Goal: Find specific page/section: Find specific page/section

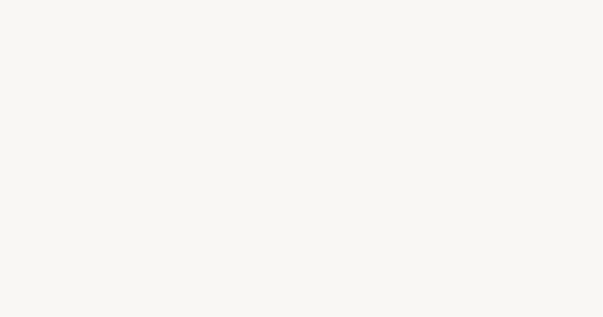
select select "US"
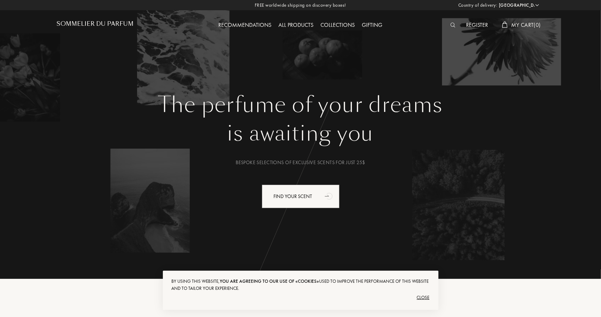
click at [451, 26] on img at bounding box center [453, 25] width 5 height 5
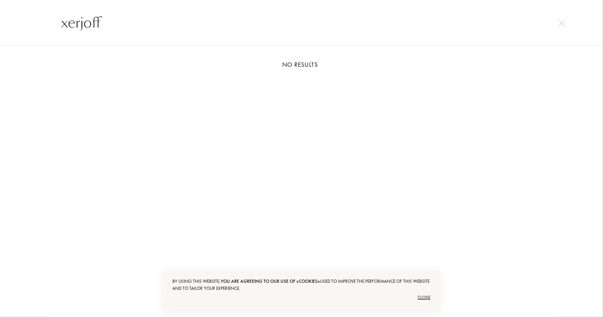
click at [151, 30] on input "xerjoff" at bounding box center [301, 22] width 509 height 21
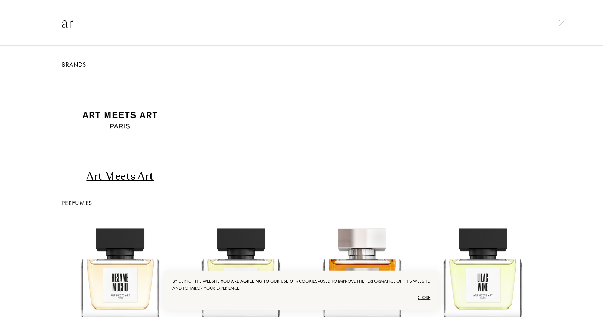
type input "a"
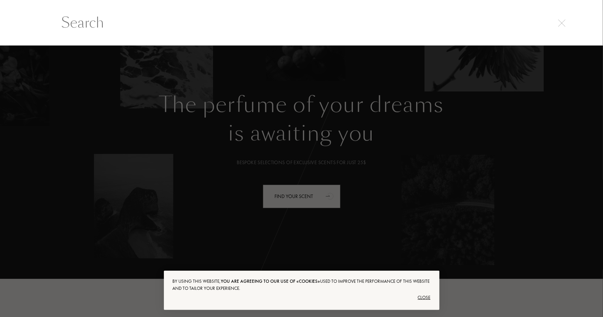
click at [152, 100] on div at bounding box center [301, 182] width 603 height 272
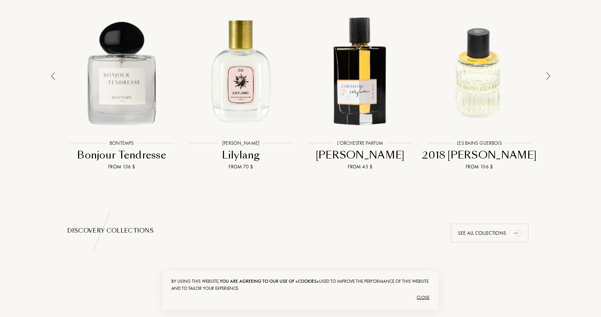
scroll to position [813, 0]
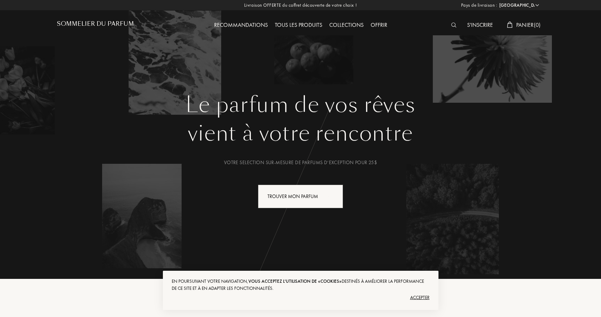
select select "US"
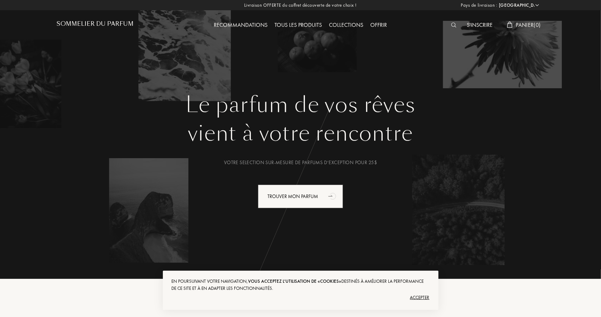
click at [452, 24] on img at bounding box center [453, 25] width 5 height 5
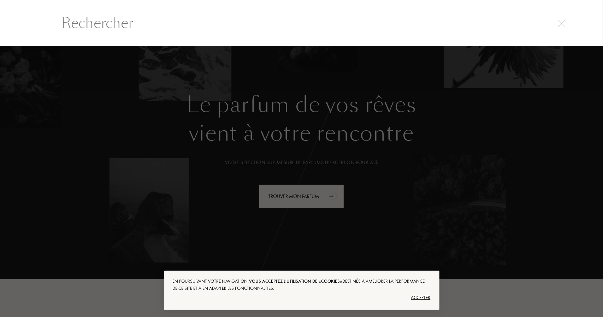
scroll to position [0, 0]
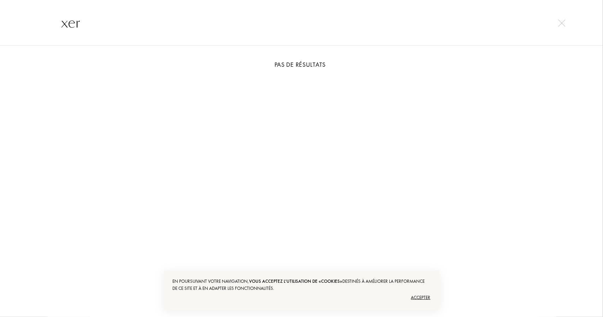
type input "xer"
